Goal: Task Accomplishment & Management: Manage account settings

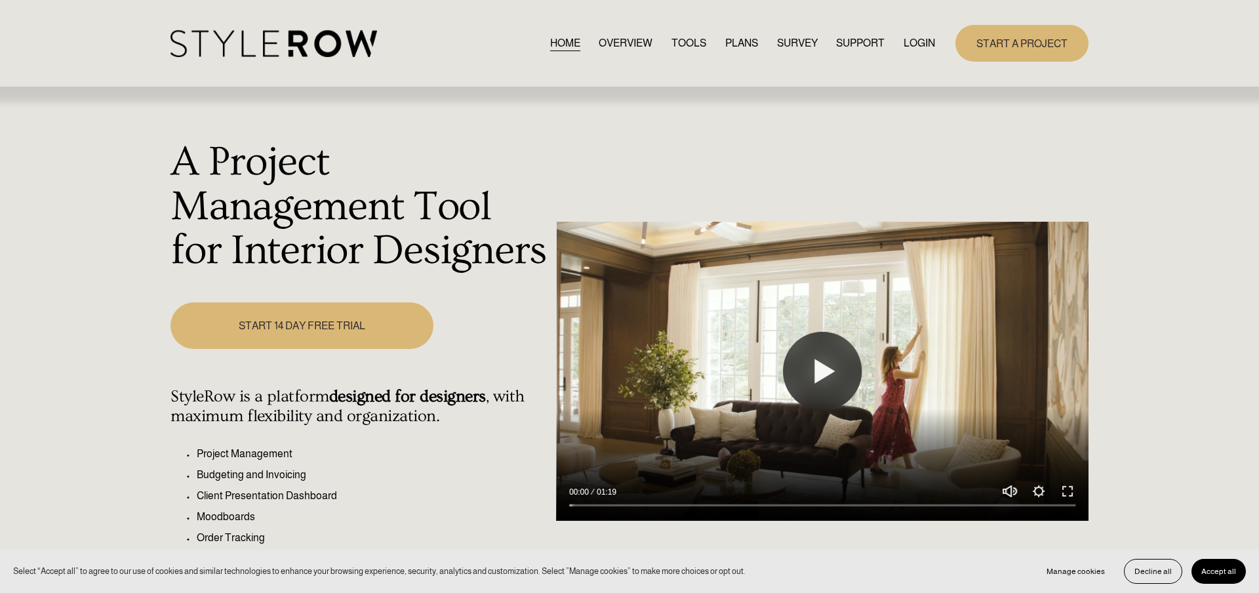
click at [918, 45] on link "LOGIN" at bounding box center [919, 43] width 31 height 18
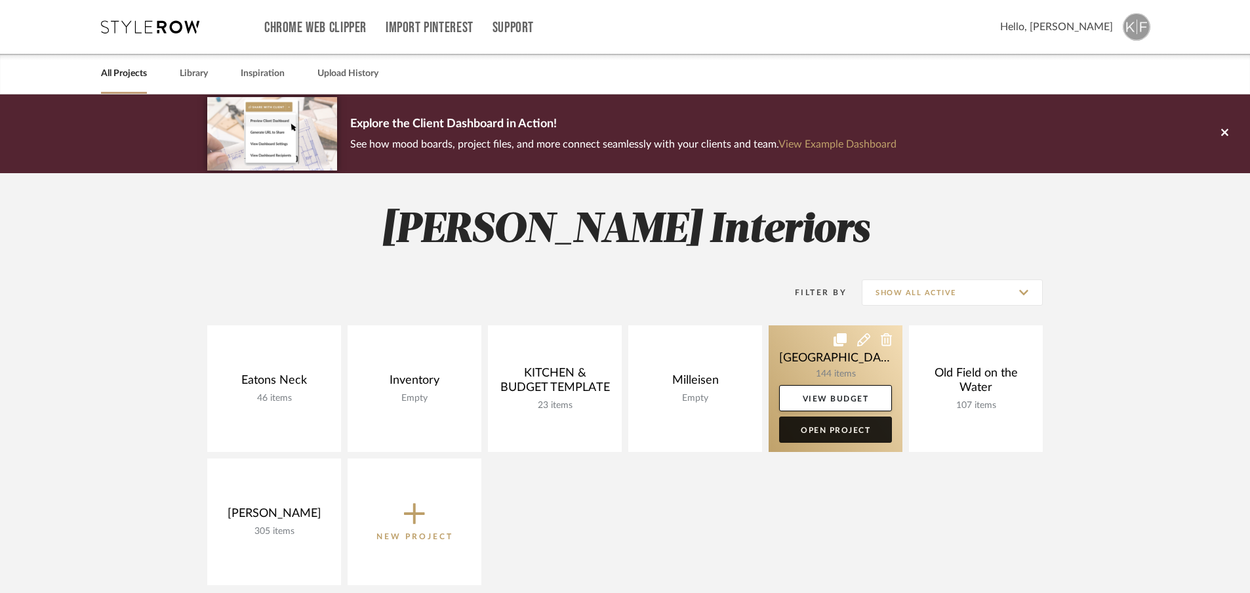
click at [830, 430] on link "Open Project" at bounding box center [835, 429] width 113 height 26
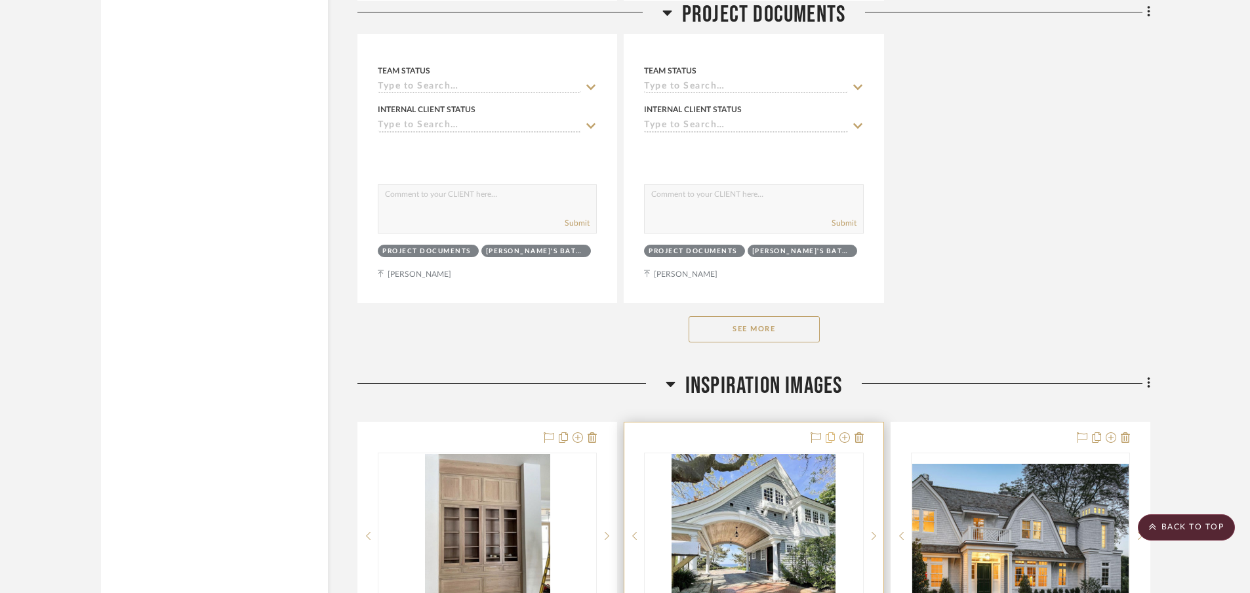
scroll to position [1797, 0]
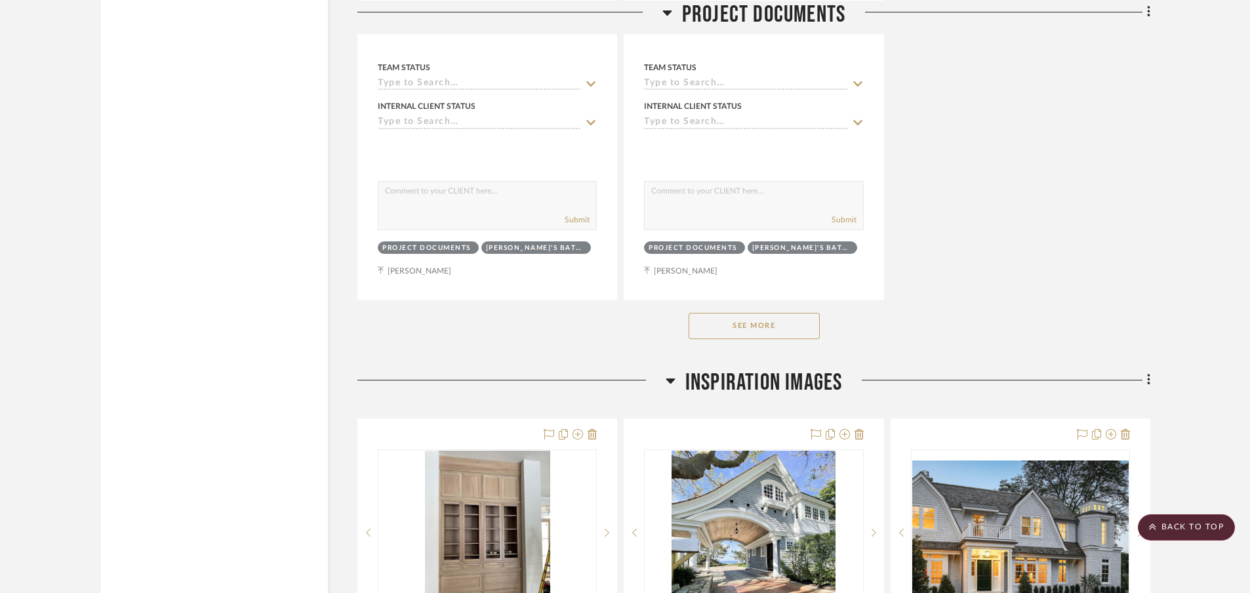
click at [722, 326] on button "See More" at bounding box center [754, 326] width 131 height 26
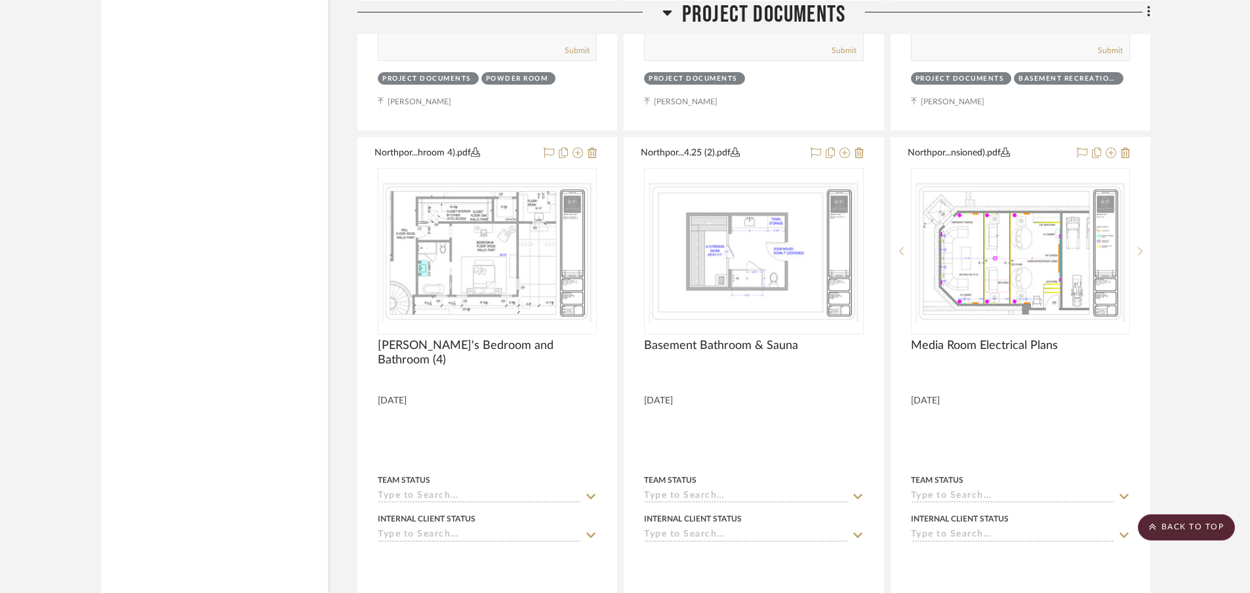
scroll to position [4893, 0]
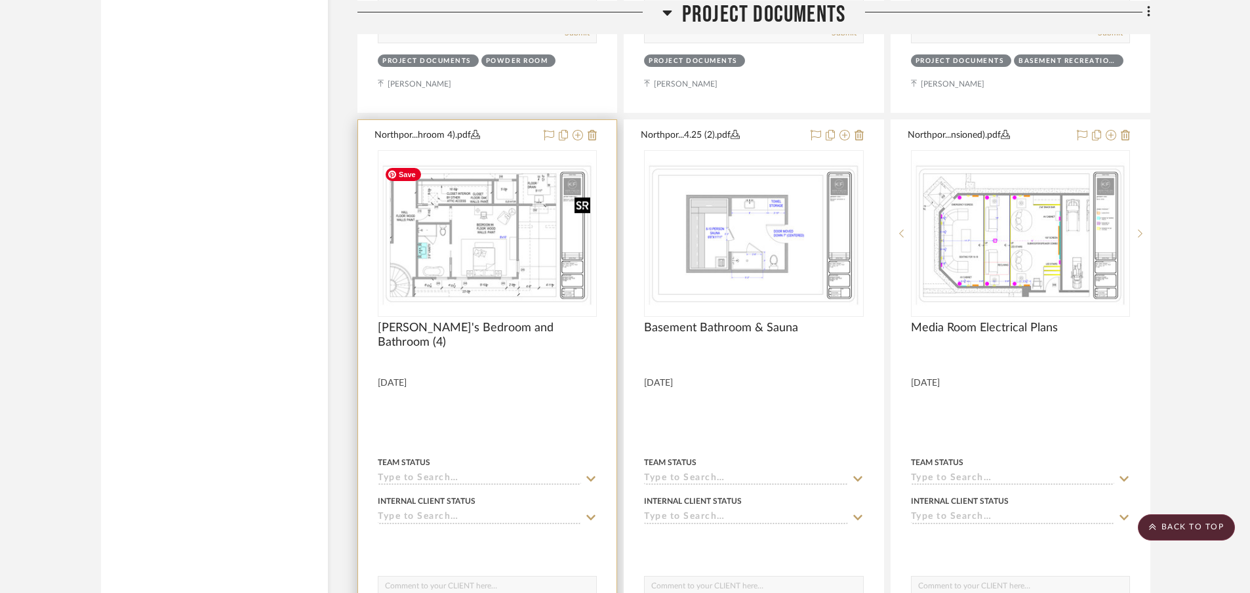
click at [417, 253] on img "0" at bounding box center [487, 233] width 216 height 144
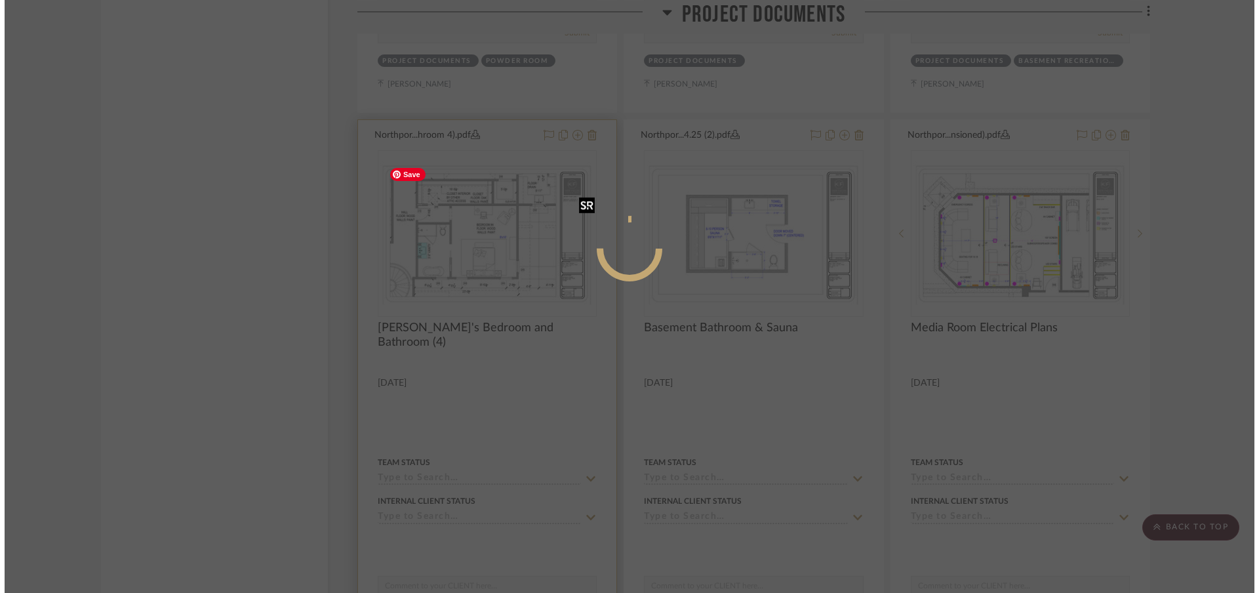
scroll to position [0, 0]
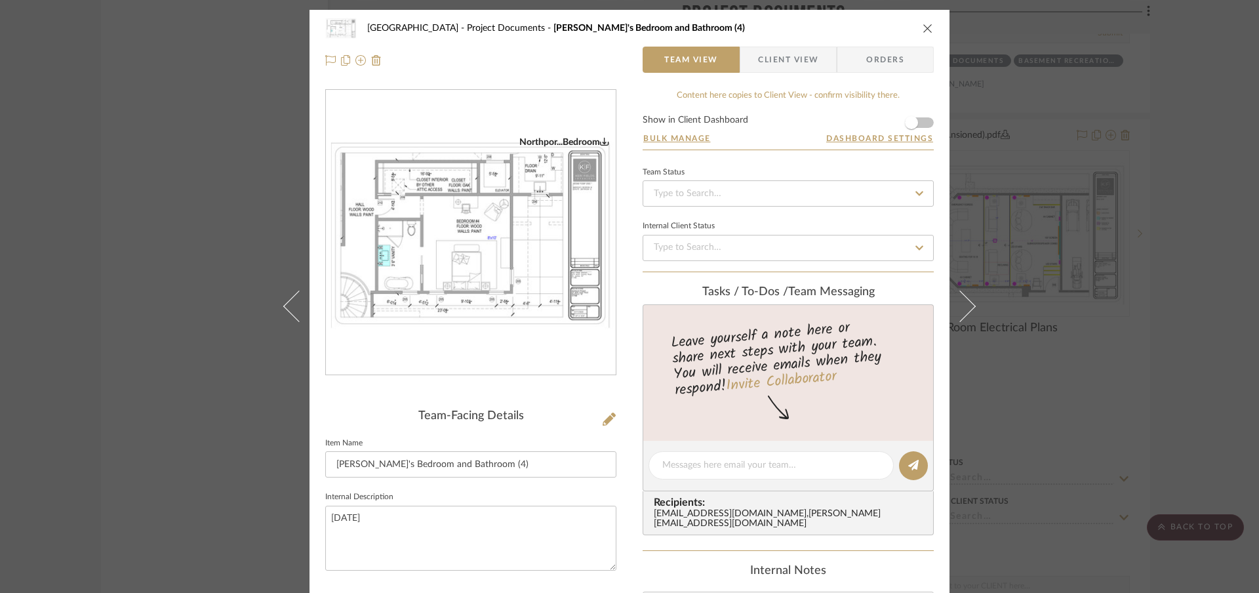
click at [529, 293] on img "0" at bounding box center [471, 232] width 290 height 193
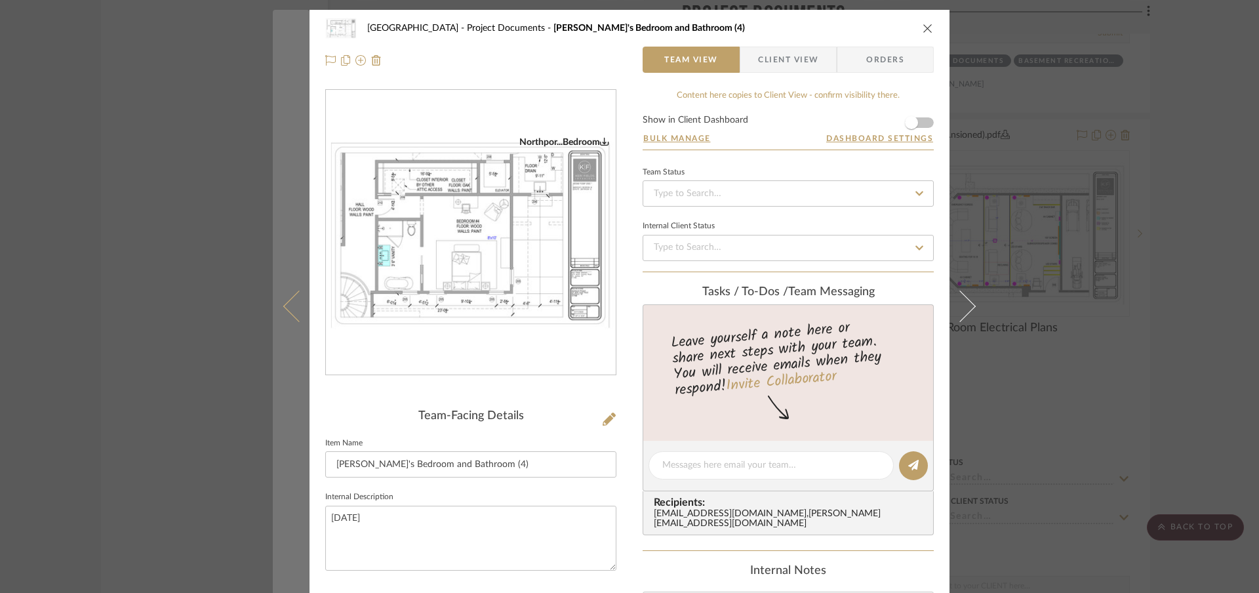
click at [287, 315] on button at bounding box center [291, 306] width 37 height 593
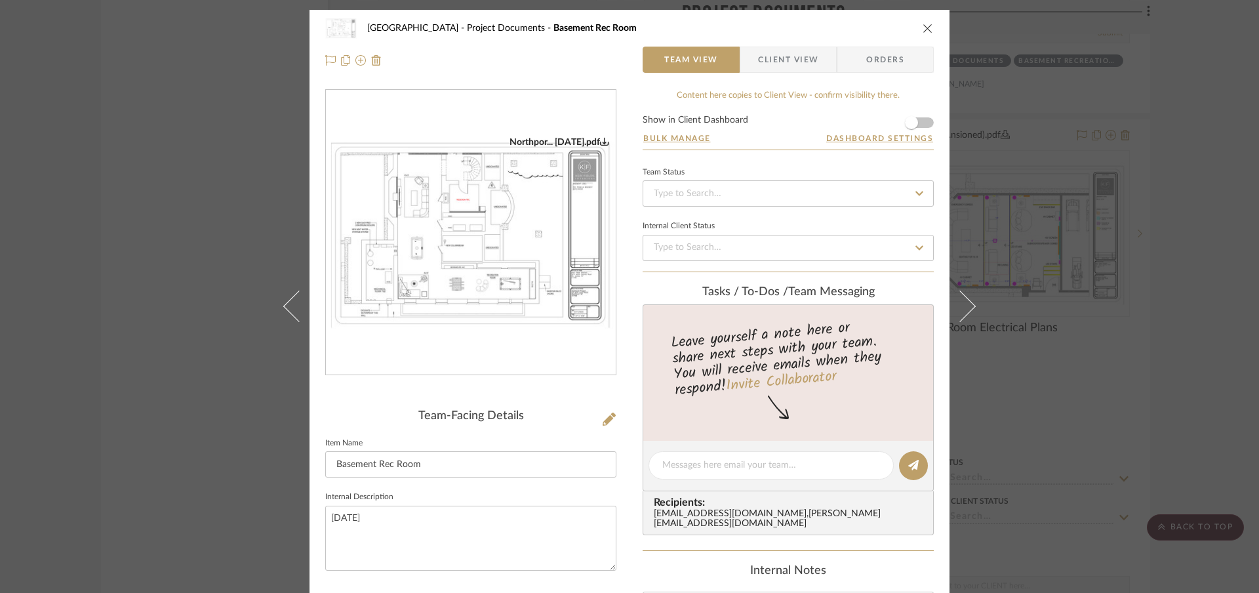
click at [925, 28] on icon "close" at bounding box center [928, 28] width 10 height 10
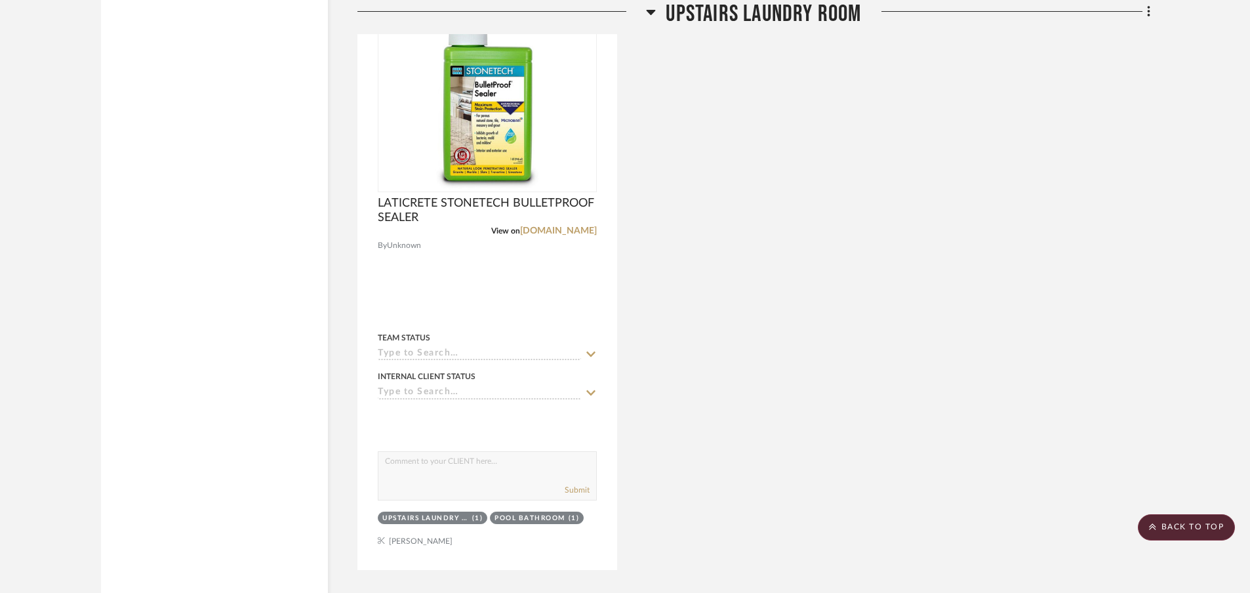
scroll to position [31866, 0]
